Goal: Obtain resource: Download file/media

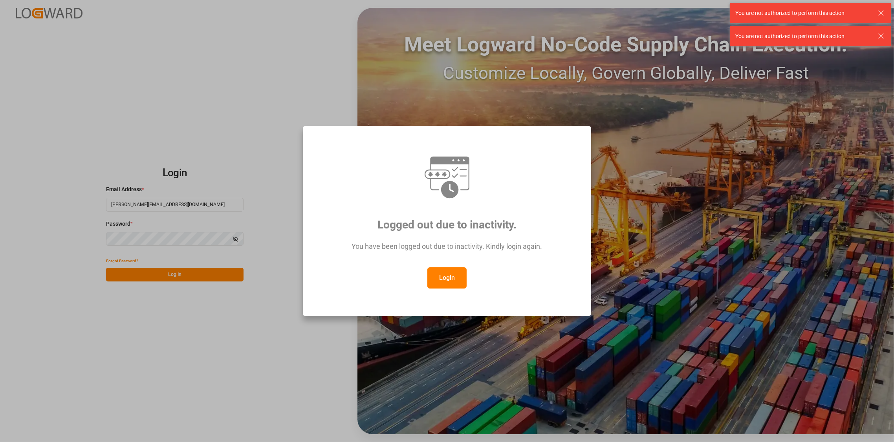
click at [453, 278] on button "Login" at bounding box center [446, 277] width 39 height 21
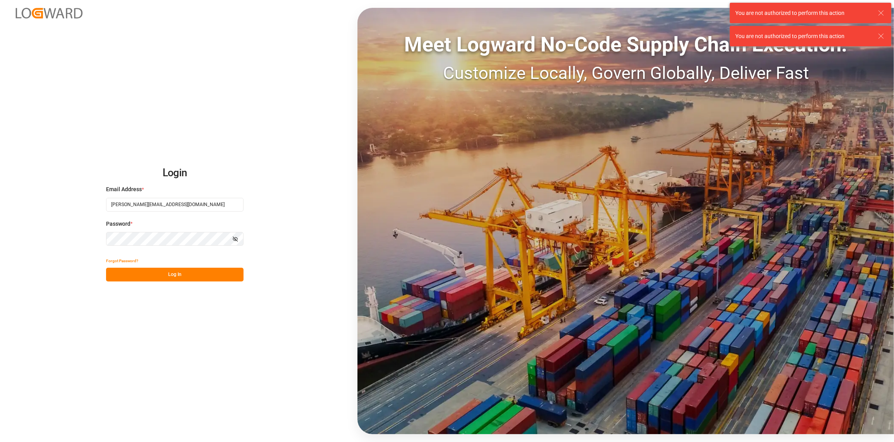
click at [179, 276] on button "Log In" at bounding box center [174, 275] width 137 height 14
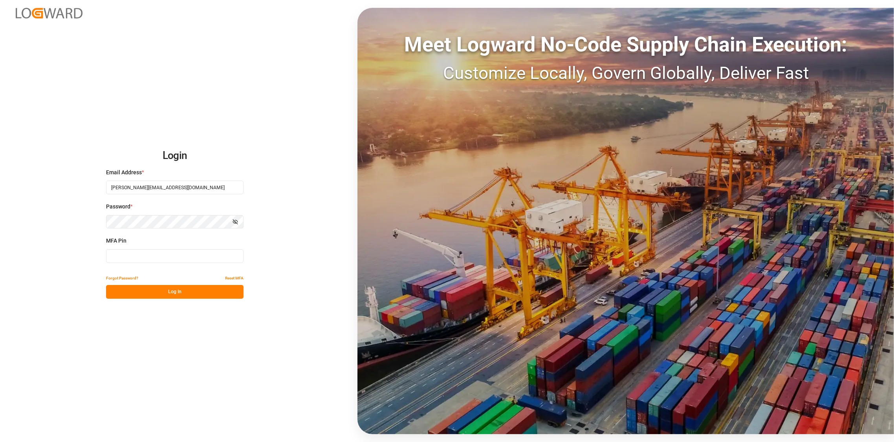
click at [179, 253] on input at bounding box center [174, 256] width 137 height 14
type input "475445"
click at [177, 291] on button "Log In" at bounding box center [174, 292] width 137 height 14
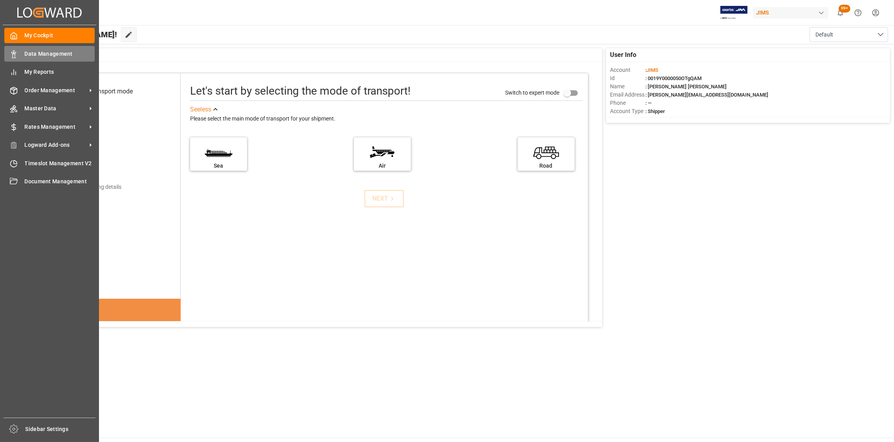
click at [39, 54] on span "Data Management" at bounding box center [60, 54] width 70 height 8
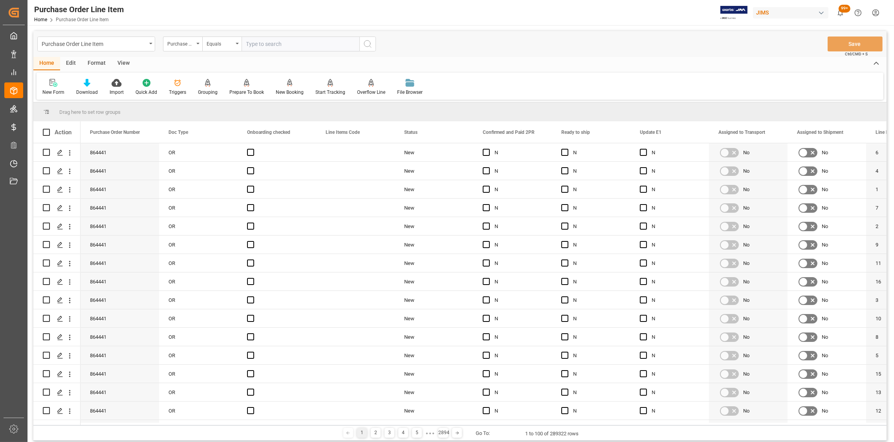
click at [150, 45] on div "Purchase Order Line Item" at bounding box center [96, 44] width 118 height 15
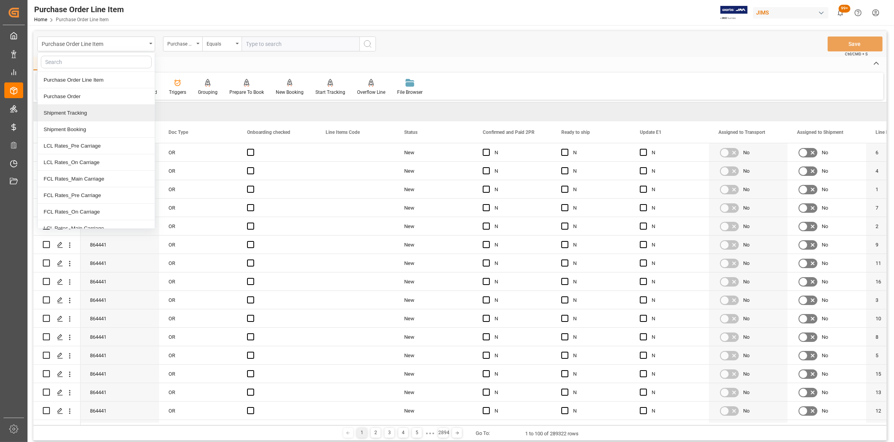
click at [68, 115] on div "Shipment Tracking" at bounding box center [96, 113] width 117 height 16
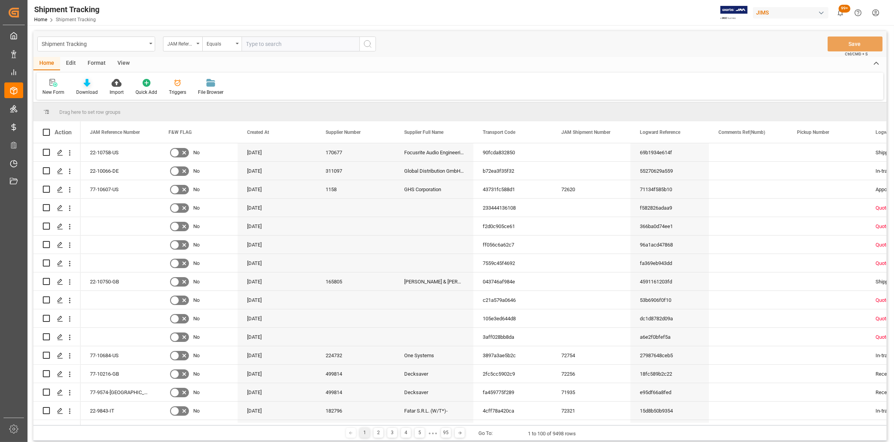
click at [88, 84] on icon at bounding box center [87, 83] width 7 height 8
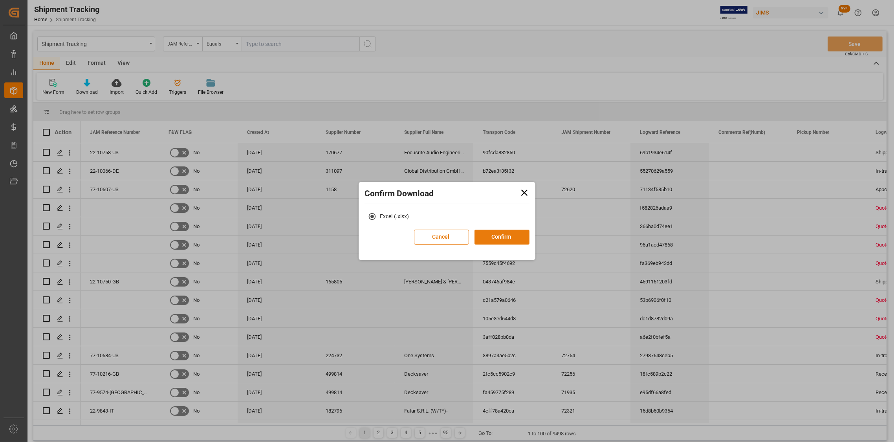
click at [498, 236] on button "Confirm" at bounding box center [501, 237] width 55 height 15
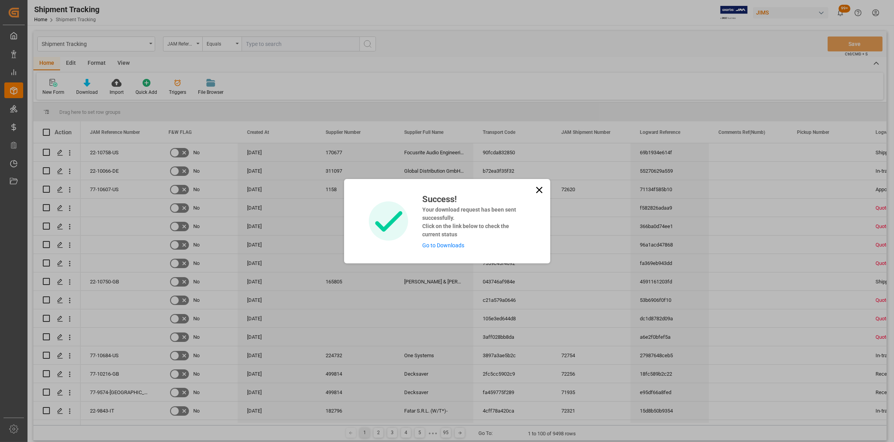
click at [444, 243] on link "Go to Downloads" at bounding box center [443, 245] width 42 height 6
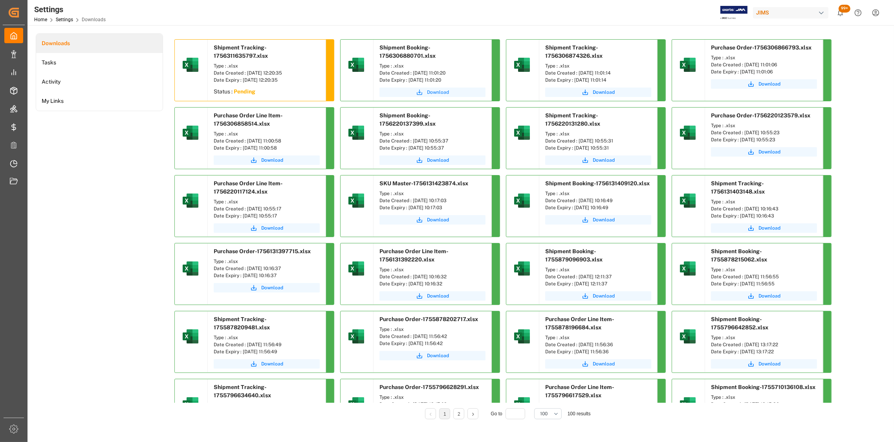
click at [438, 92] on span "Download" at bounding box center [438, 92] width 22 height 7
click at [606, 93] on span "Download" at bounding box center [604, 92] width 22 height 7
click at [774, 84] on span "Download" at bounding box center [769, 84] width 22 height 7
click at [273, 161] on span "Download" at bounding box center [272, 160] width 22 height 7
click at [437, 93] on span "Download" at bounding box center [438, 92] width 22 height 7
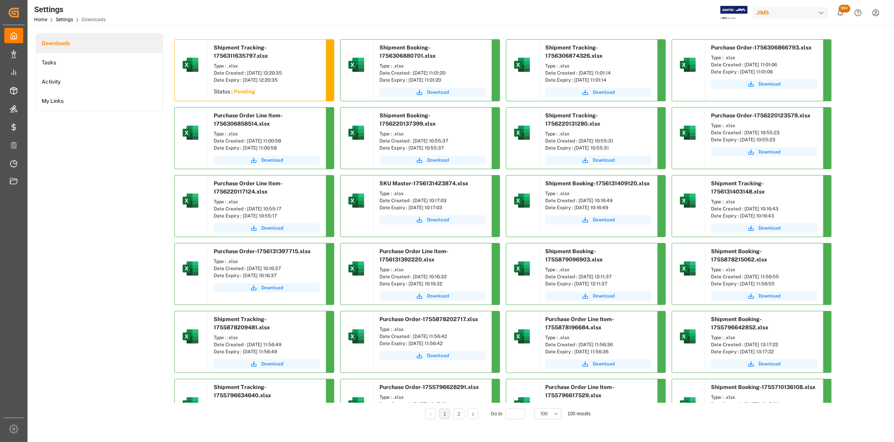
drag, startPoint x: 458, startPoint y: 71, endPoint x: 412, endPoint y: 75, distance: 46.9
click at [412, 75] on div "Date Created : [DATE] 11:01:20" at bounding box center [432, 73] width 106 height 7
copy div "[DATE] 11:01:20"
click at [454, 73] on div "Date Created : [DATE] 11:01:20" at bounding box center [432, 73] width 106 height 7
drag, startPoint x: 462, startPoint y: 73, endPoint x: 412, endPoint y: 74, distance: 50.3
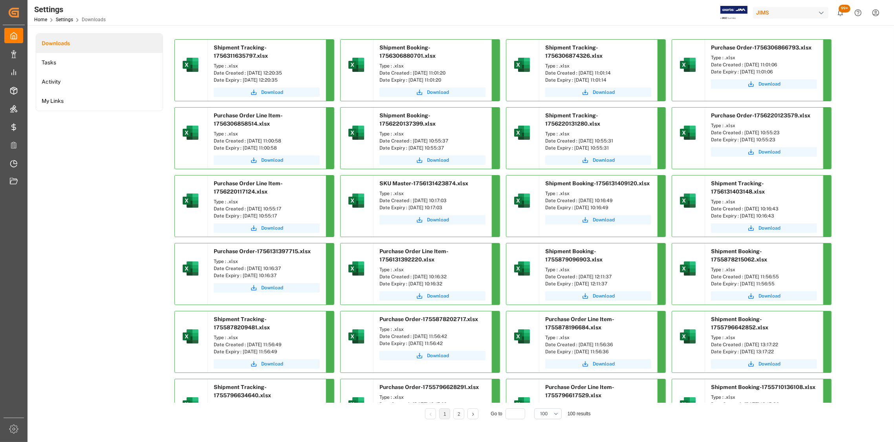
click at [412, 74] on div "Date Created : [DATE] 11:01:20" at bounding box center [432, 73] width 106 height 7
copy div "[DATE] 11:01:20"
drag, startPoint x: 621, startPoint y: 71, endPoint x: 578, endPoint y: 75, distance: 42.9
click at [578, 75] on div "Date Created : [DATE] 11:01:14" at bounding box center [598, 73] width 106 height 7
copy div "[DATE] 11:01:14"
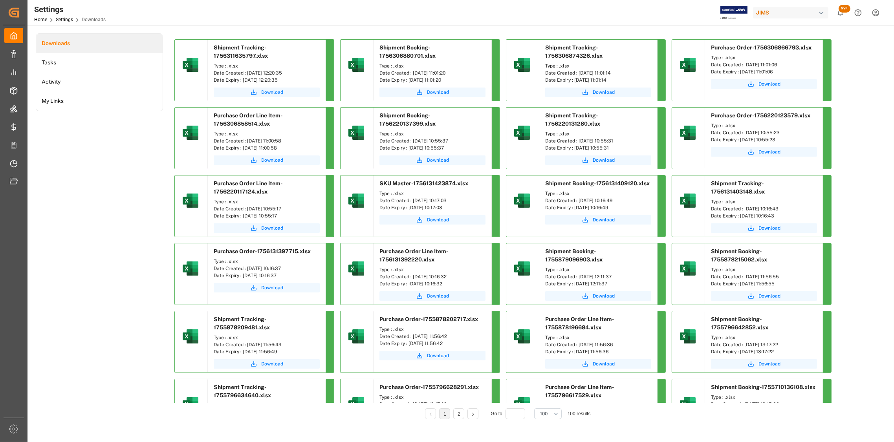
drag, startPoint x: 793, startPoint y: 64, endPoint x: 743, endPoint y: 67, distance: 49.6
click at [743, 67] on div "Date Created : [DATE] 11:01:06" at bounding box center [764, 64] width 106 height 7
copy div "[DATE] 11:01:06"
drag, startPoint x: 293, startPoint y: 140, endPoint x: 247, endPoint y: 141, distance: 45.6
click at [247, 141] on div "Date Created : [DATE] 11:00:58" at bounding box center [267, 140] width 106 height 7
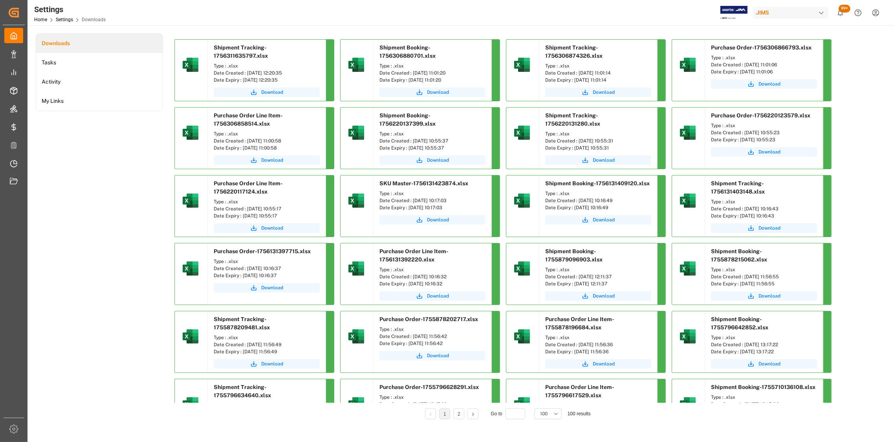
copy div "[DATE] 11:00:58"
click at [291, 125] on div "Purchase Order Line Item-1756306858514.xlsx" at bounding box center [267, 118] width 118 height 21
drag, startPoint x: 293, startPoint y: 140, endPoint x: 245, endPoint y: 140, distance: 47.1
click at [245, 140] on div "Date Created : [DATE] 11:00:58" at bounding box center [267, 140] width 106 height 7
copy div "[DATE] 11:00:58"
